Goal: Information Seeking & Learning: Learn about a topic

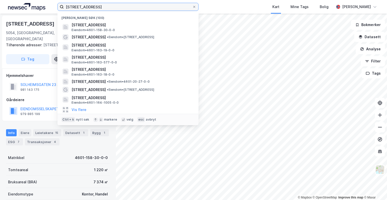
drag, startPoint x: 100, startPoint y: 7, endPoint x: 53, endPoint y: 0, distance: 47.9
click at [53, 0] on div "[STREET_ADDRESS] [STREET_ADDRESS] • 4601-158-30-0-0 [STREET_ADDRESS] • Eiendom …" at bounding box center [193, 7] width 387 height 14
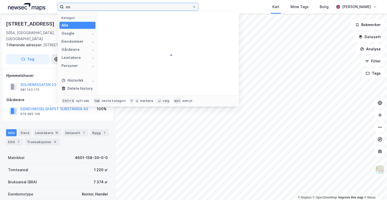
type input "m"
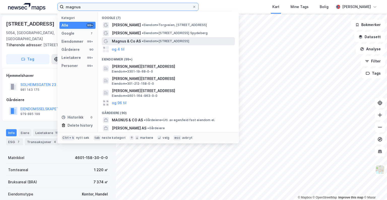
type input "magnus"
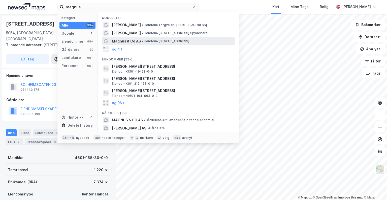
click at [143, 42] on span "•" at bounding box center [143, 41] width 2 height 4
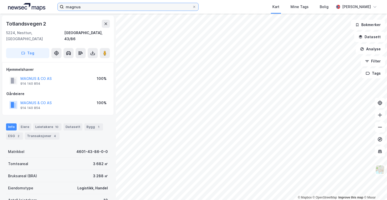
click at [85, 6] on input "magnus" at bounding box center [128, 7] width 129 height 8
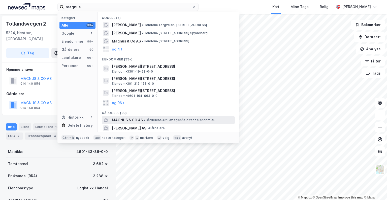
click at [136, 120] on span "MAGNUS & CO AS" at bounding box center [127, 120] width 31 height 6
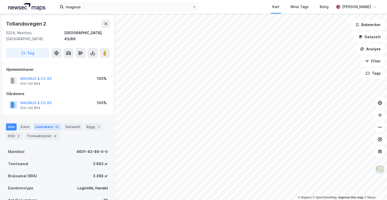
click at [48, 123] on div "Leietakere 10" at bounding box center [47, 126] width 28 height 7
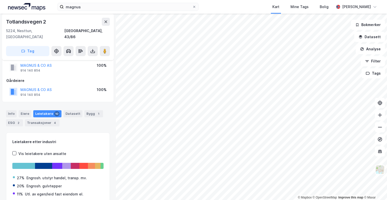
scroll to position [6, 0]
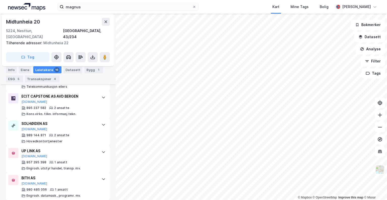
scroll to position [484, 0]
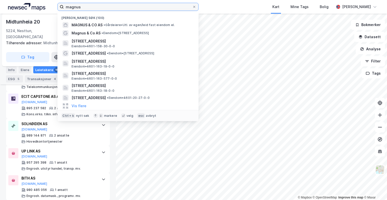
click at [97, 4] on input "magnus" at bounding box center [128, 7] width 129 height 8
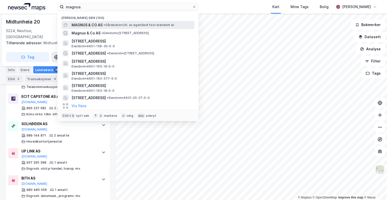
click at [126, 24] on span "• Gårdeiere • Utl. av egen/leid fast eiendom el." at bounding box center [139, 25] width 71 height 4
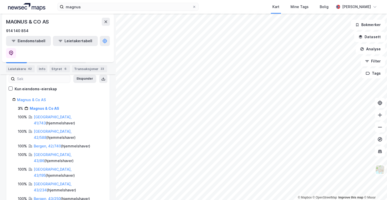
scroll to position [54, 0]
